Goal: Check status: Check status

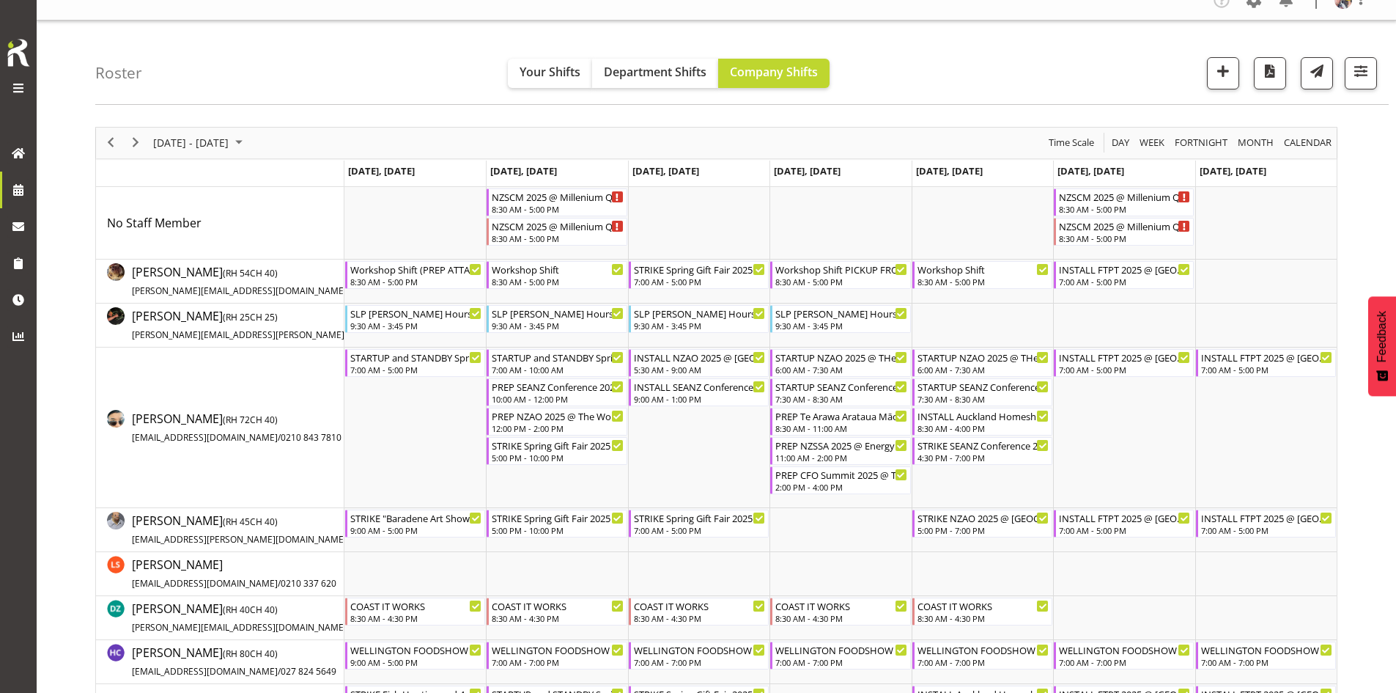
scroll to position [513, 0]
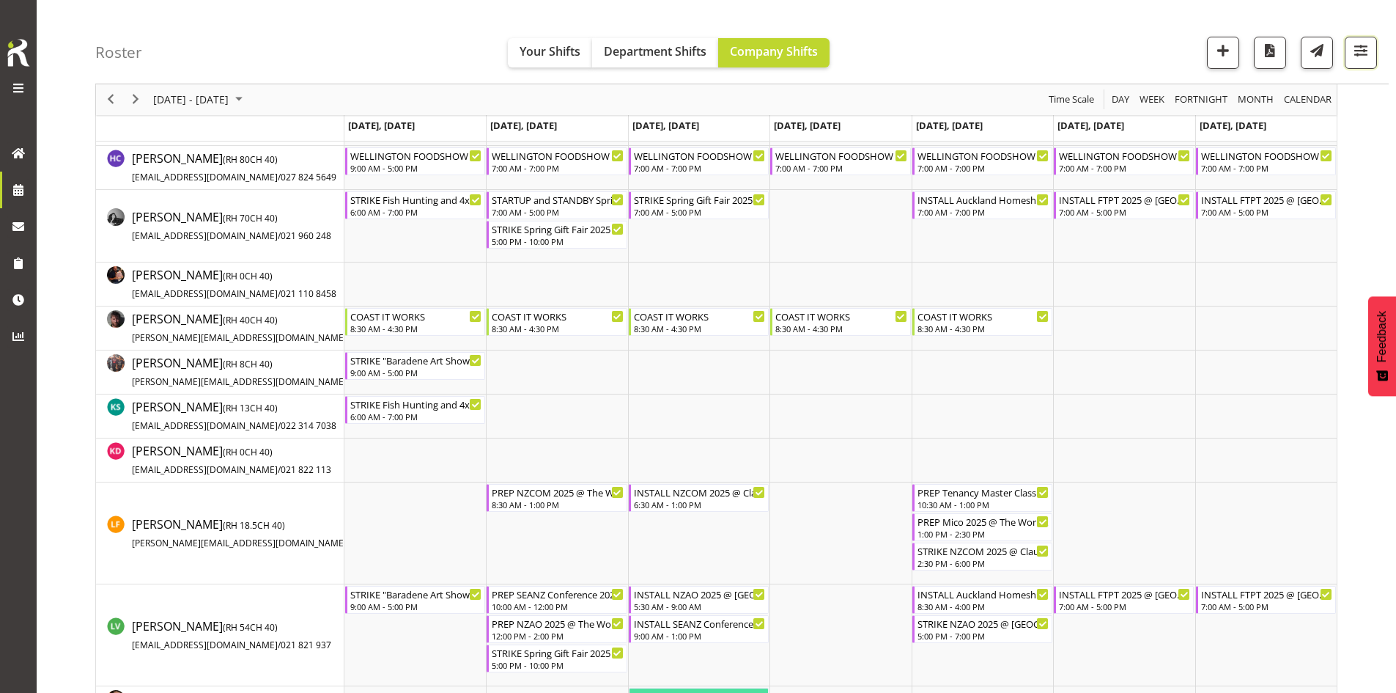
click at [1357, 54] on span "button" at bounding box center [1361, 50] width 19 height 19
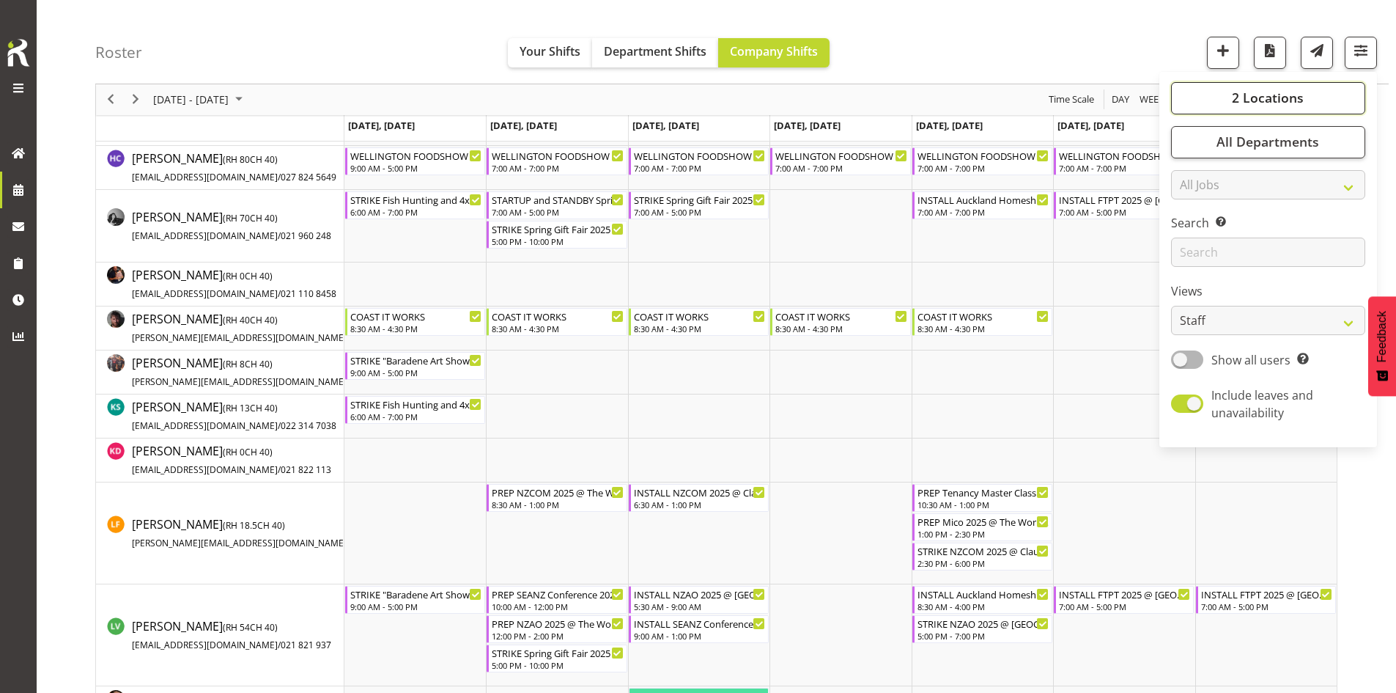
click at [1294, 87] on button "2 Locations" at bounding box center [1268, 98] width 194 height 32
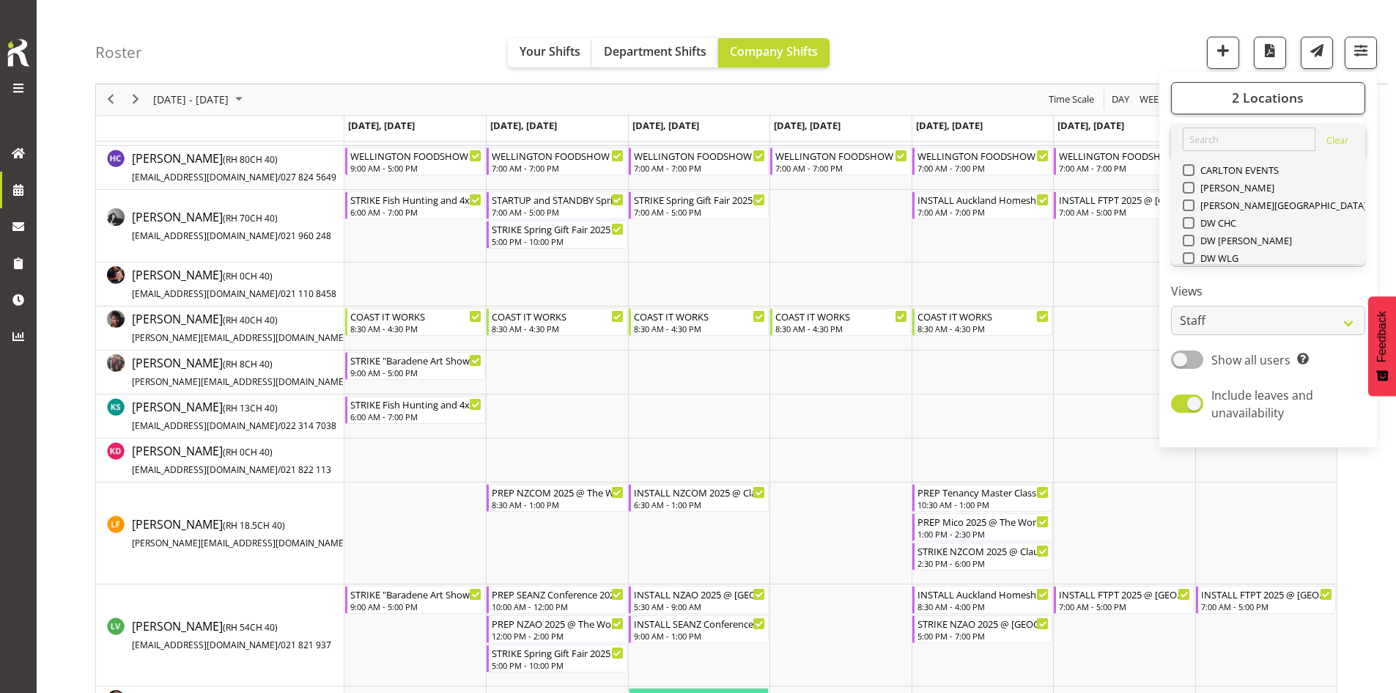
click at [1209, 358] on span "SLP" at bounding box center [1206, 364] width 23 height 12
click at [1193, 359] on input "SLP" at bounding box center [1188, 364] width 10 height 10
checkbox input "false"
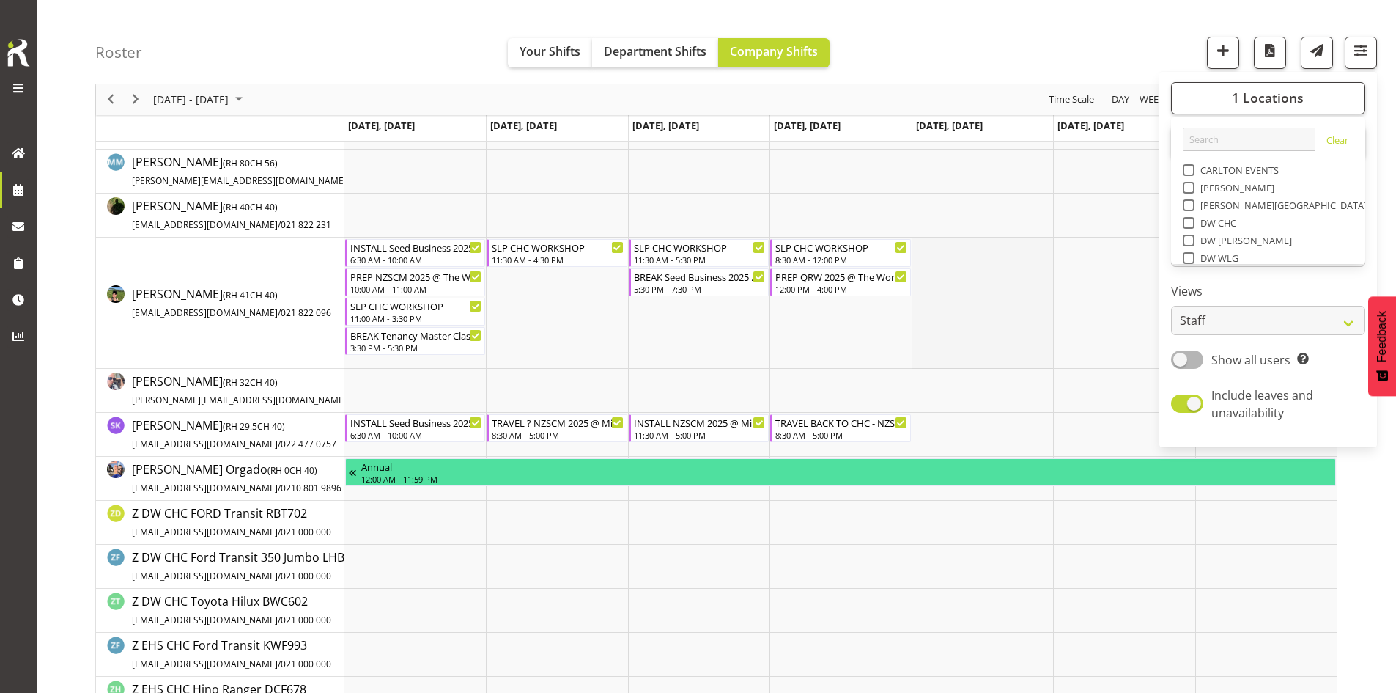
scroll to position [315, 0]
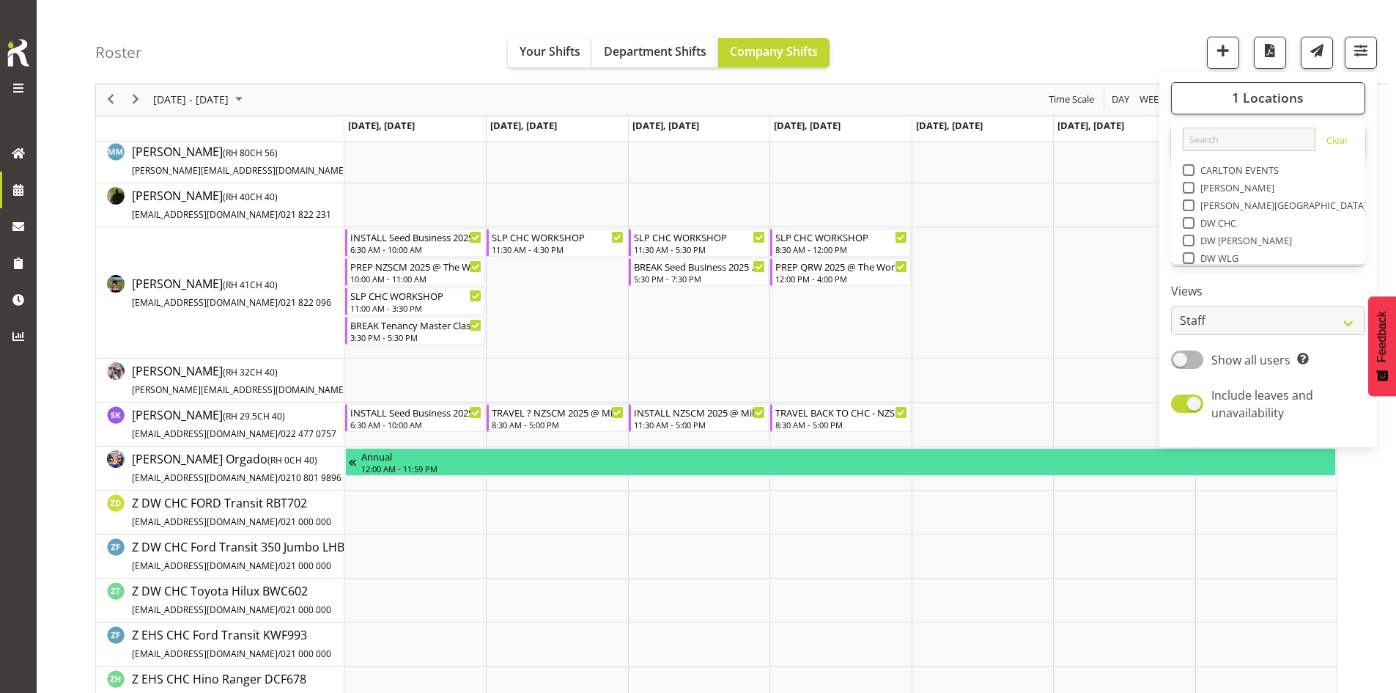
click at [932, 51] on div "Roster Your Shifts Department Shifts Company Shifts 1 Locations Clear CARLTON E…" at bounding box center [742, 42] width 1294 height 84
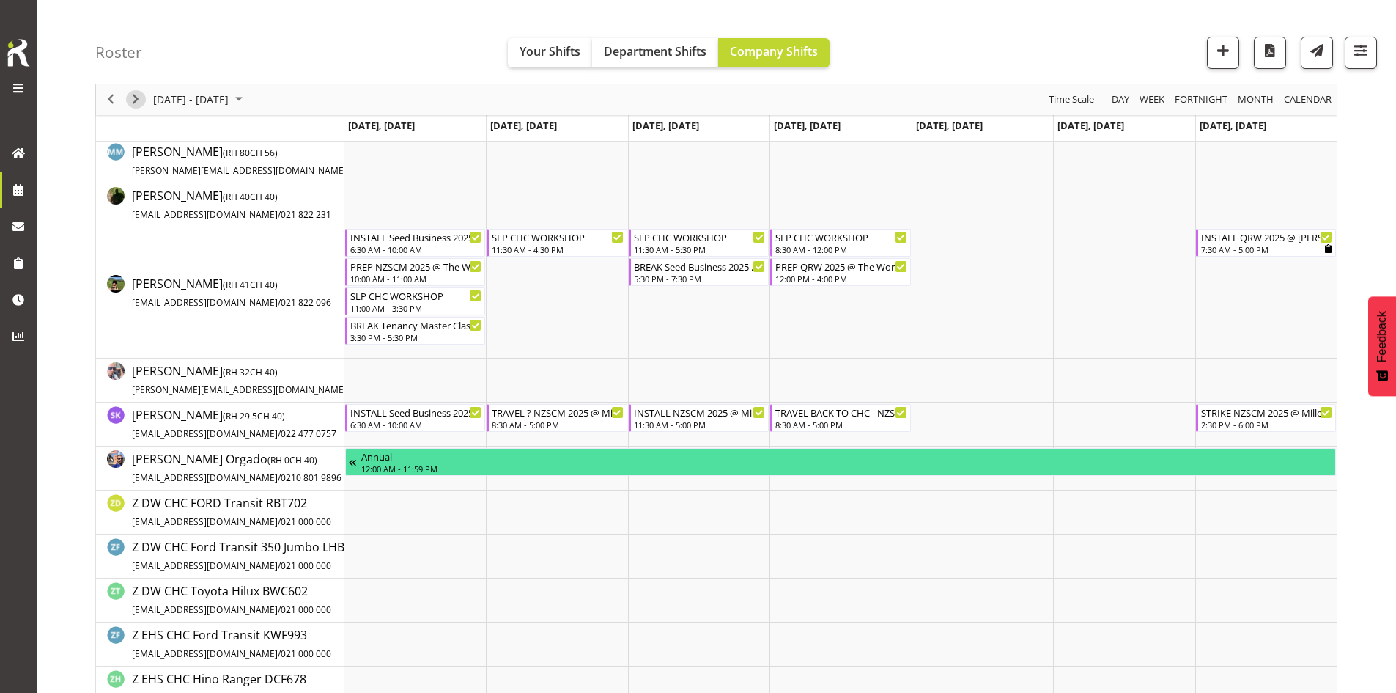
click at [137, 97] on span "Next" at bounding box center [136, 100] width 18 height 18
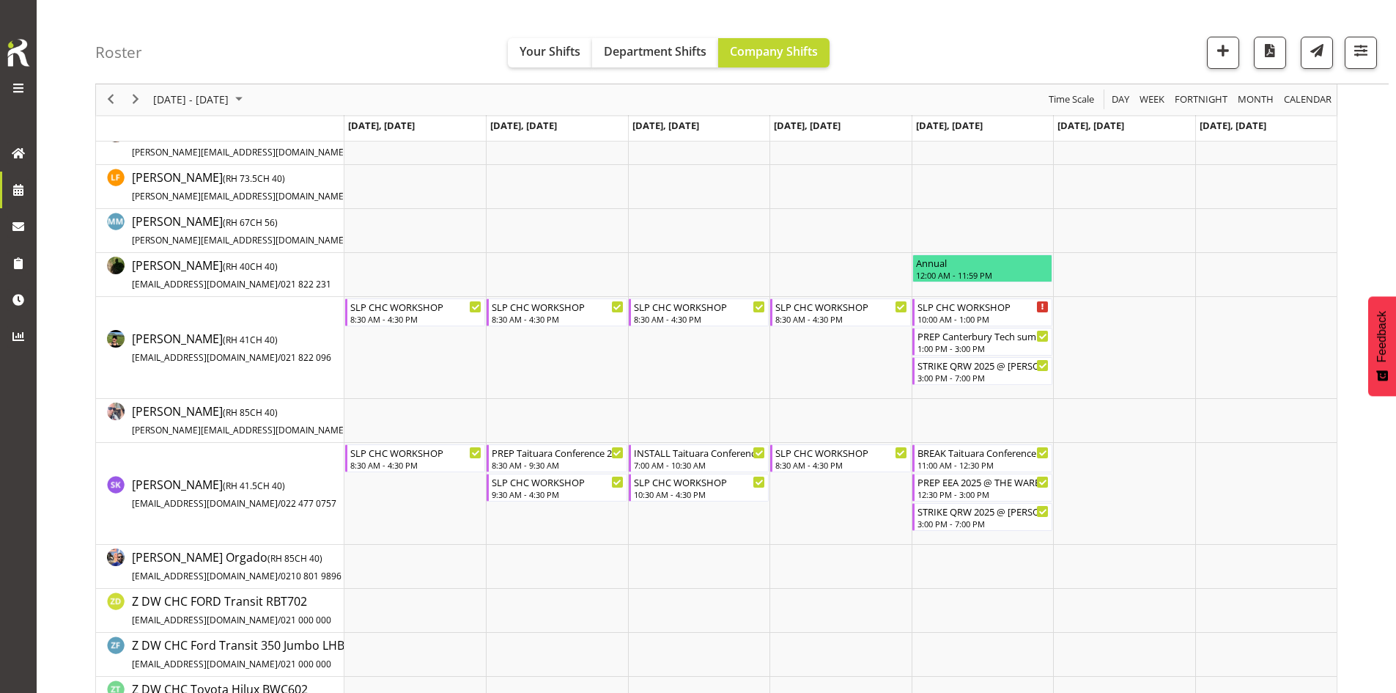
scroll to position [220, 0]
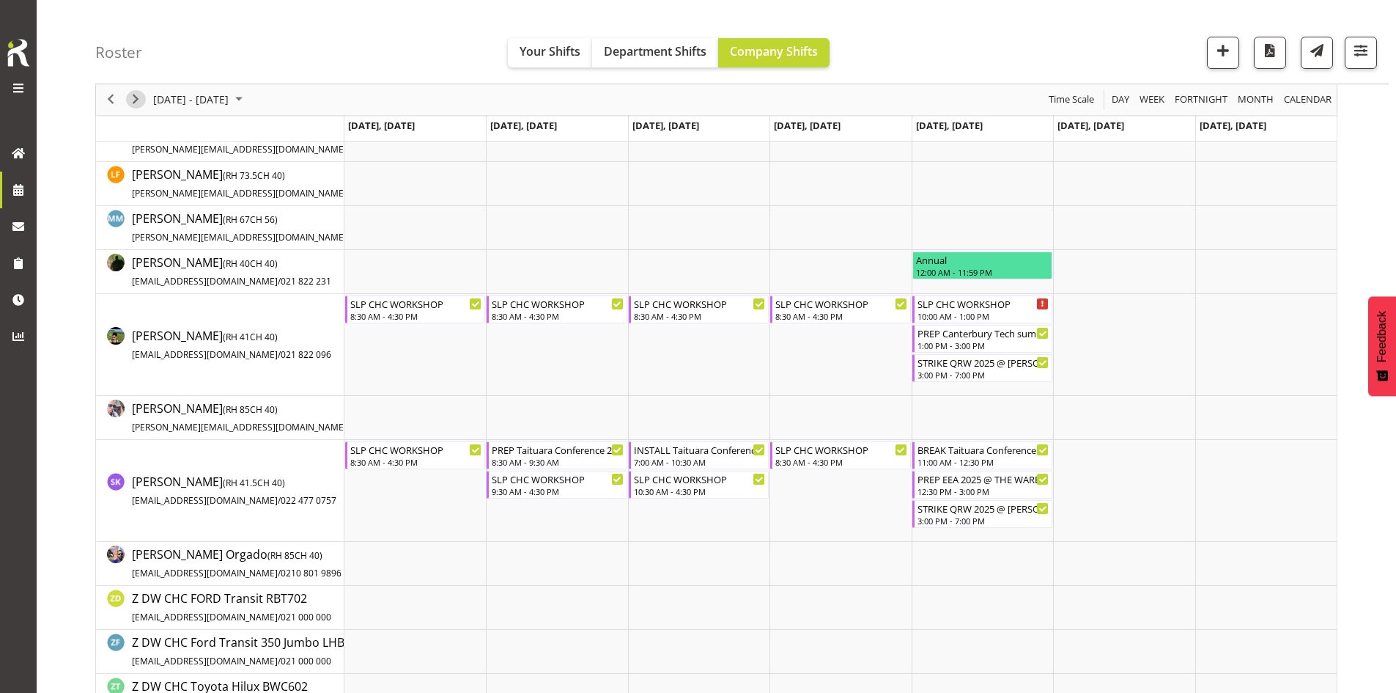
click at [140, 103] on span "Next" at bounding box center [136, 100] width 18 height 18
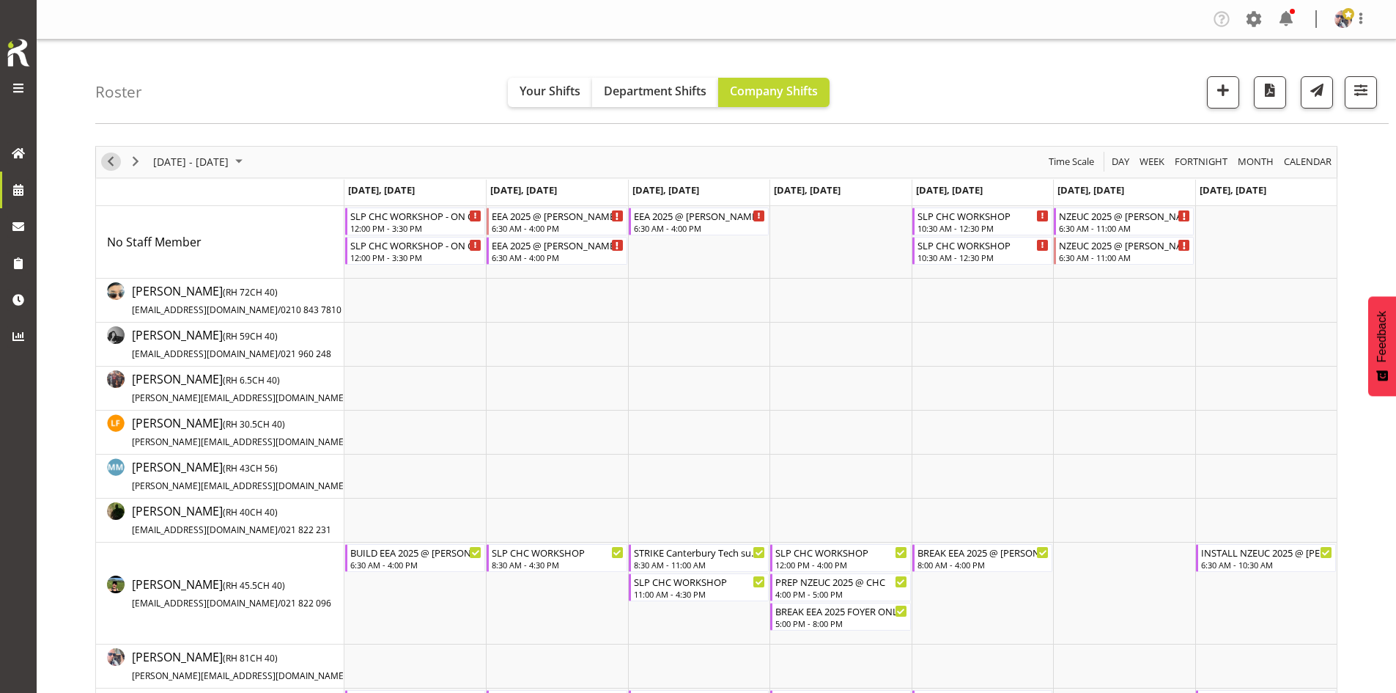
click at [108, 155] on span "Previous" at bounding box center [111, 161] width 18 height 18
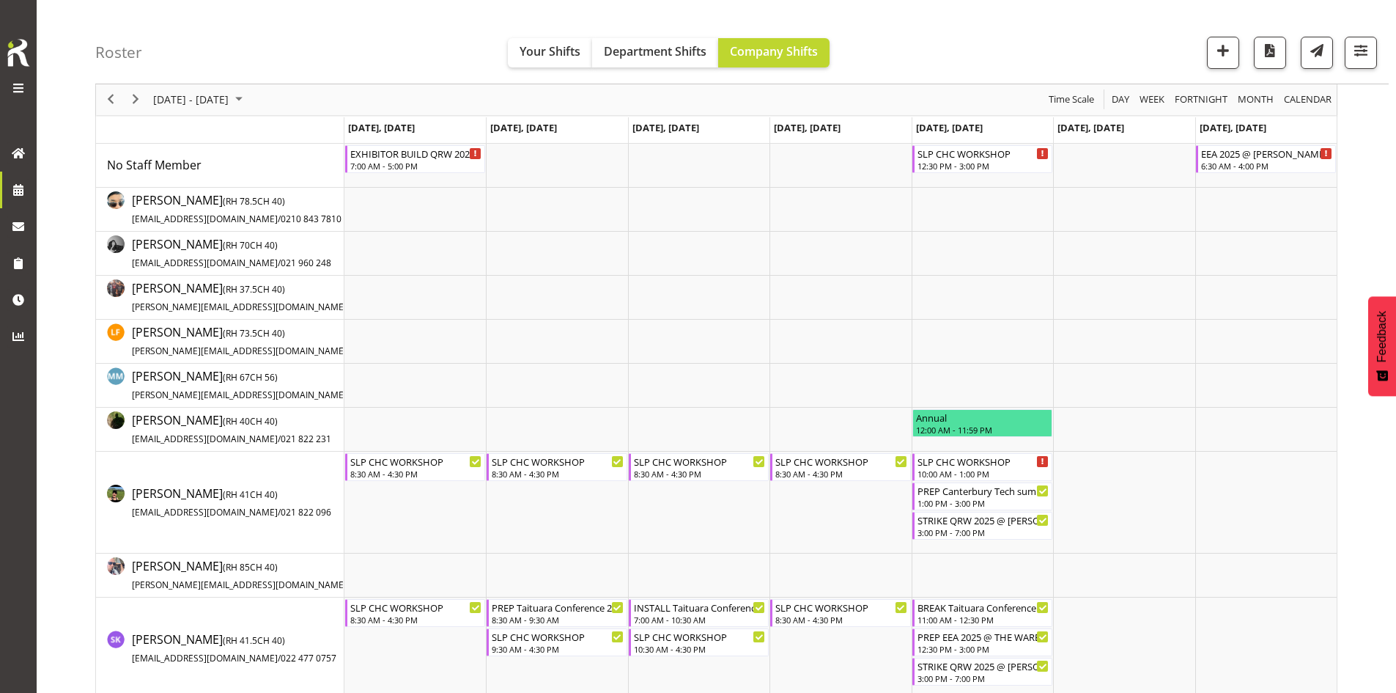
scroll to position [147, 0]
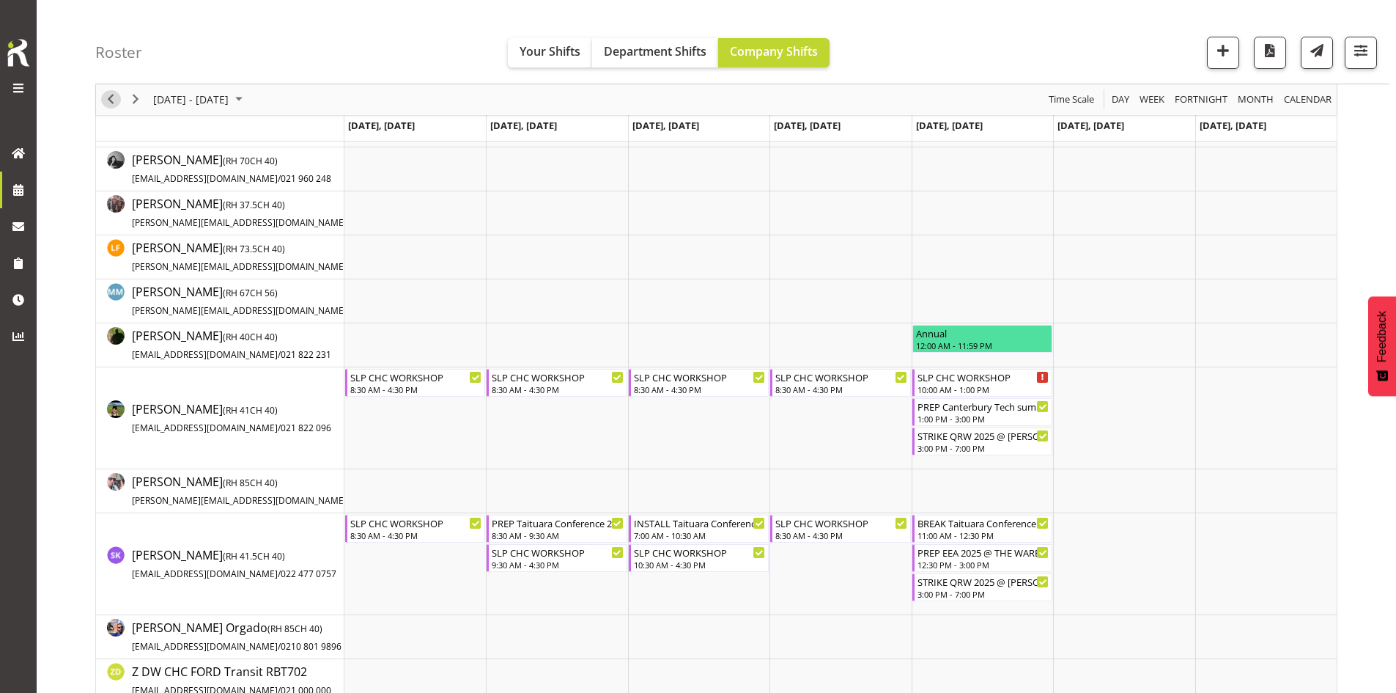
click at [112, 95] on span "Previous" at bounding box center [111, 100] width 18 height 18
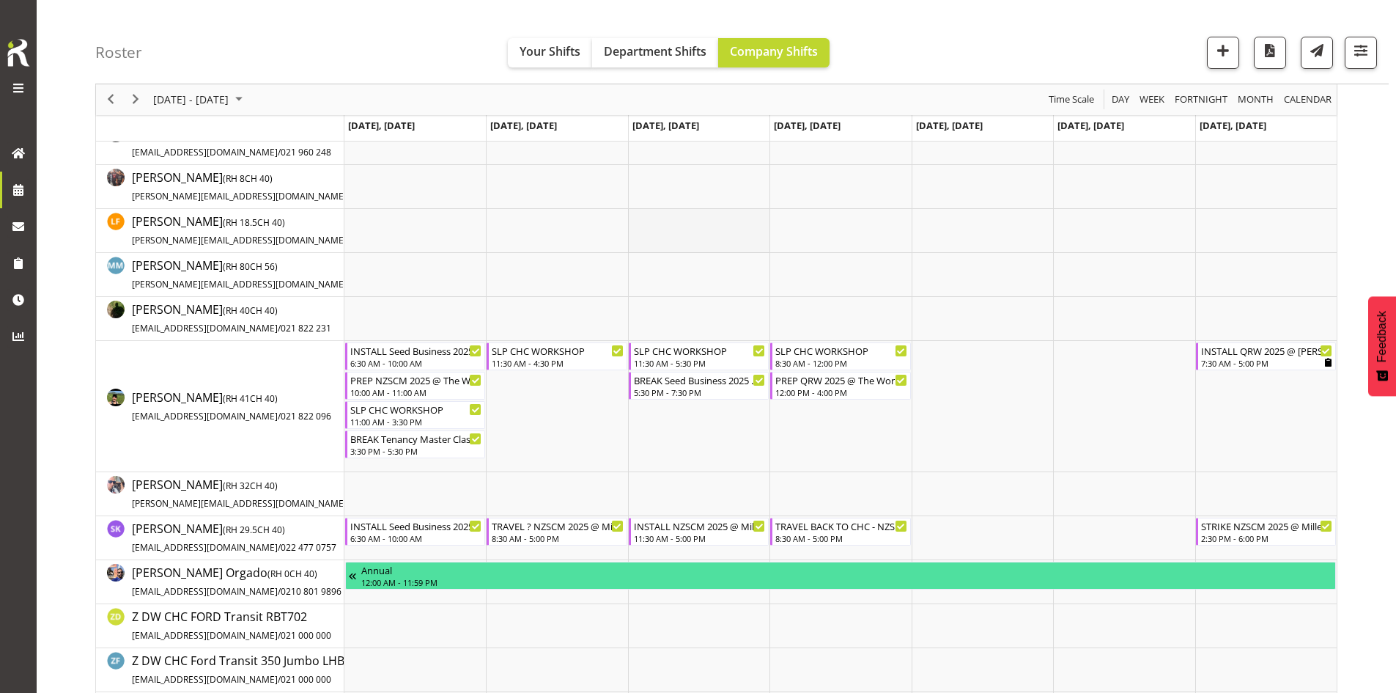
scroll to position [315, 0]
